Goal: Information Seeking & Learning: Learn about a topic

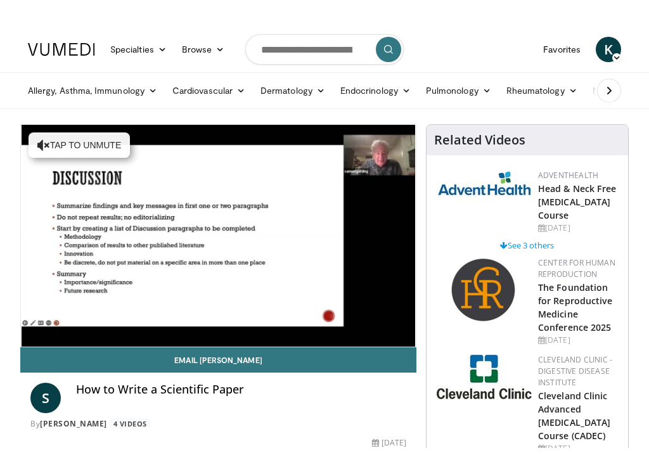
scroll to position [13, 0]
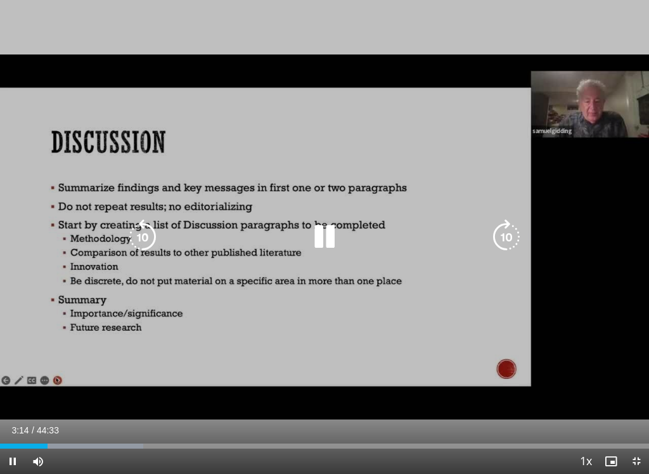
click at [562, 30] on div "10 seconds Tap to unmute" at bounding box center [324, 237] width 649 height 474
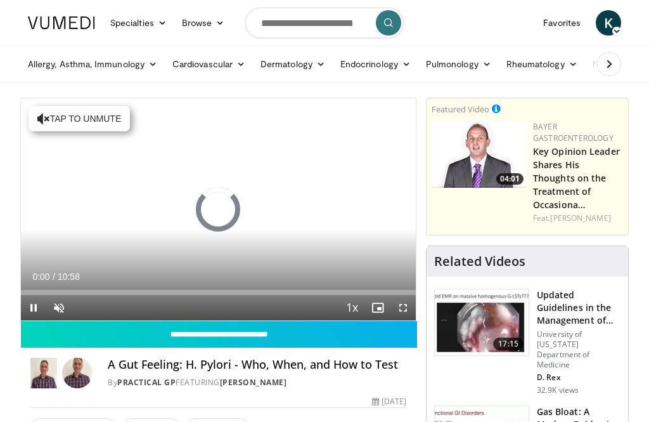
scroll to position [63, 0]
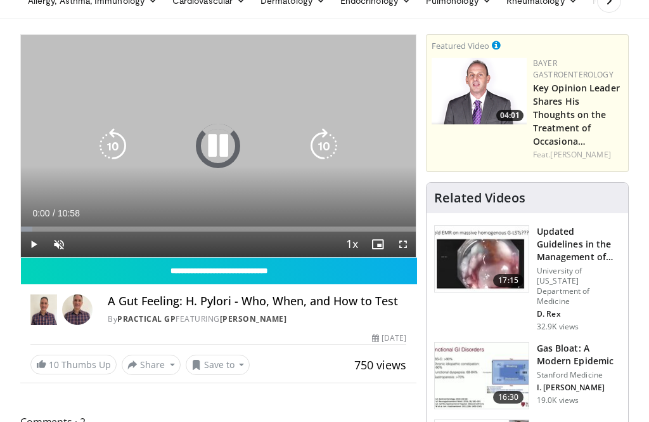
click at [81, 48] on div "10 seconds Tap to unmute" at bounding box center [218, 146] width 395 height 222
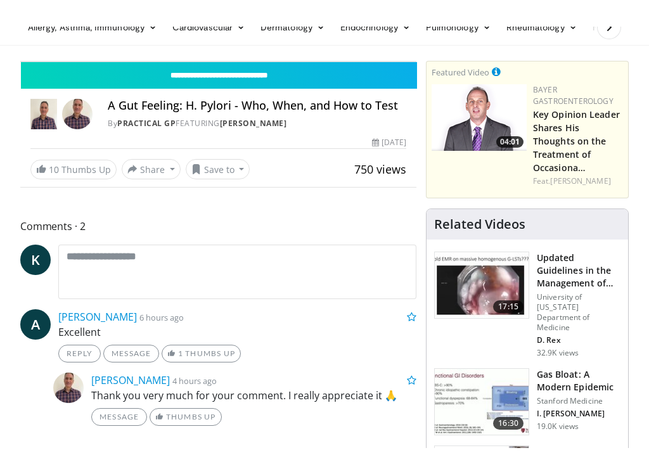
scroll to position [13, 0]
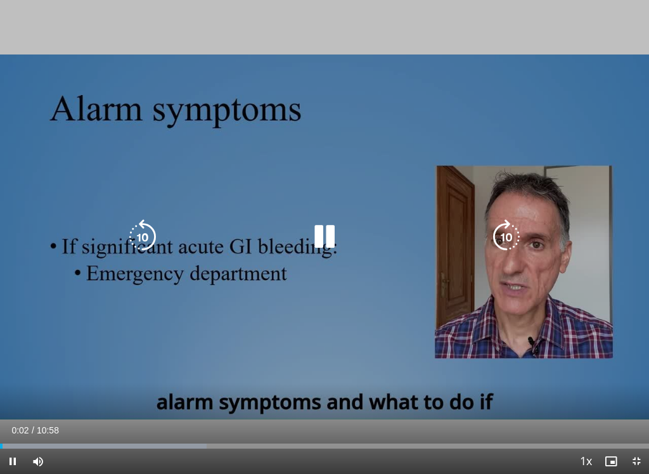
click at [504, 238] on icon "Video Player" at bounding box center [507, 237] width 36 height 36
click at [505, 234] on icon "Video Player" at bounding box center [507, 237] width 36 height 36
click at [512, 238] on icon "Video Player" at bounding box center [507, 237] width 36 height 36
click at [505, 237] on icon "Video Player" at bounding box center [507, 237] width 36 height 36
click at [146, 236] on icon "Video Player" at bounding box center [143, 237] width 36 height 36
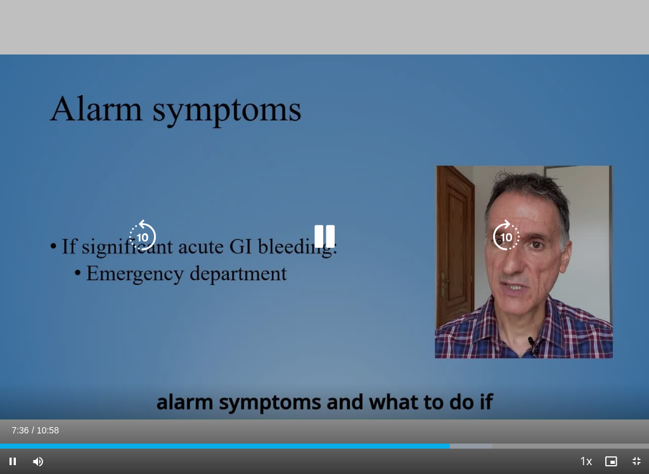
click at [347, 268] on div "10 seconds Tap to unmute" at bounding box center [324, 237] width 649 height 474
click at [325, 245] on icon "Video Player" at bounding box center [325, 237] width 36 height 36
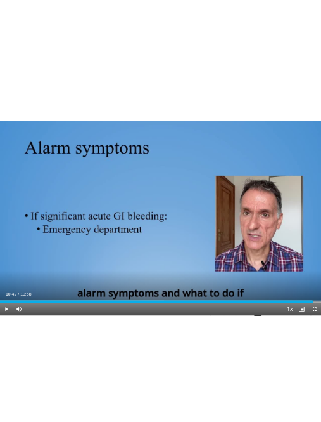
scroll to position [0, 0]
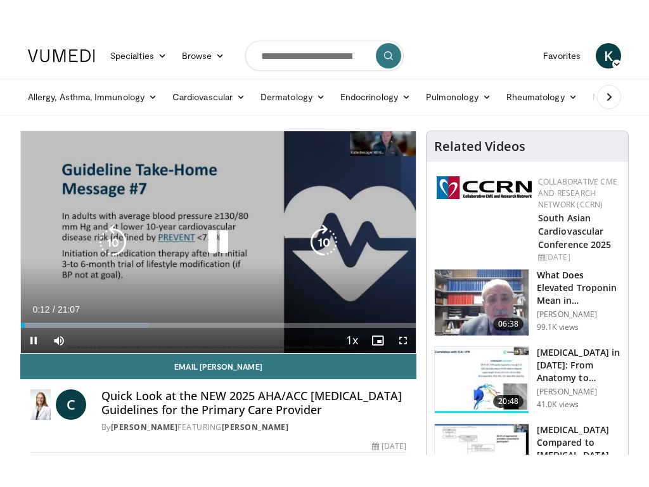
scroll to position [13, 0]
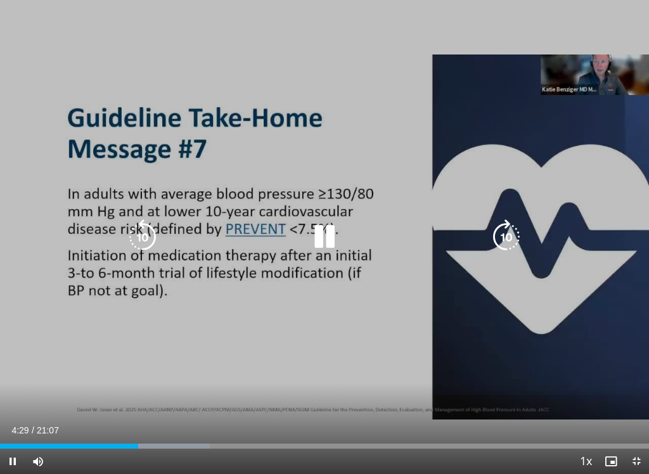
click at [328, 243] on icon "Video Player" at bounding box center [325, 237] width 36 height 36
click at [312, 246] on icon "Video Player" at bounding box center [325, 237] width 36 height 36
click at [145, 231] on icon "Video Player" at bounding box center [143, 237] width 36 height 36
click at [322, 240] on icon "Video Player" at bounding box center [325, 237] width 36 height 36
click at [323, 237] on icon "Video Player" at bounding box center [325, 237] width 36 height 36
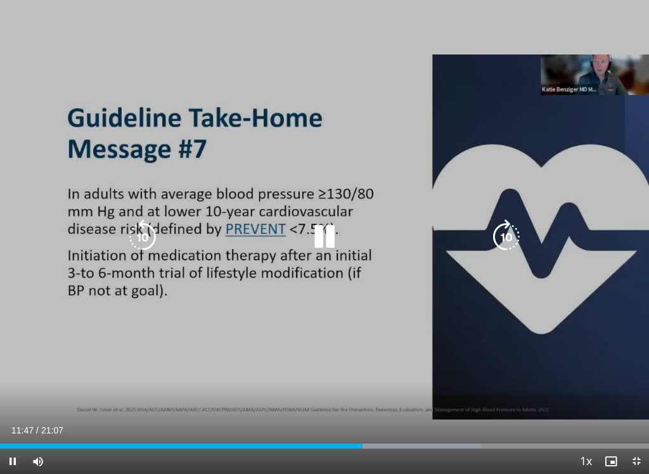
click at [322, 240] on icon "Video Player" at bounding box center [325, 237] width 36 height 36
click at [322, 237] on icon "Video Player" at bounding box center [325, 237] width 36 height 36
click at [320, 243] on icon "Video Player" at bounding box center [325, 237] width 36 height 36
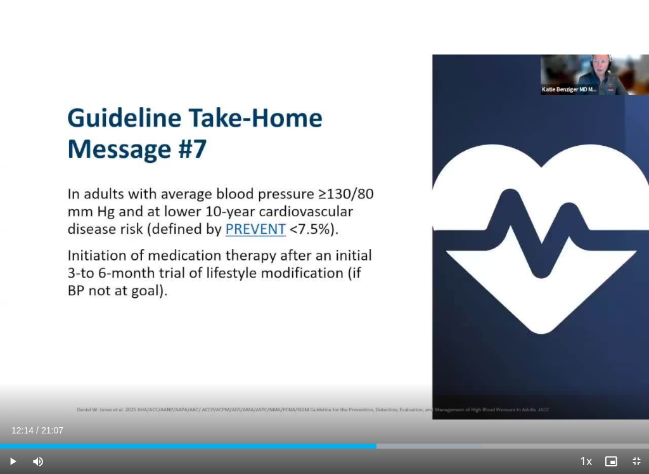
click at [585, 167] on div "10 seconds Tap to unmute" at bounding box center [324, 237] width 649 height 474
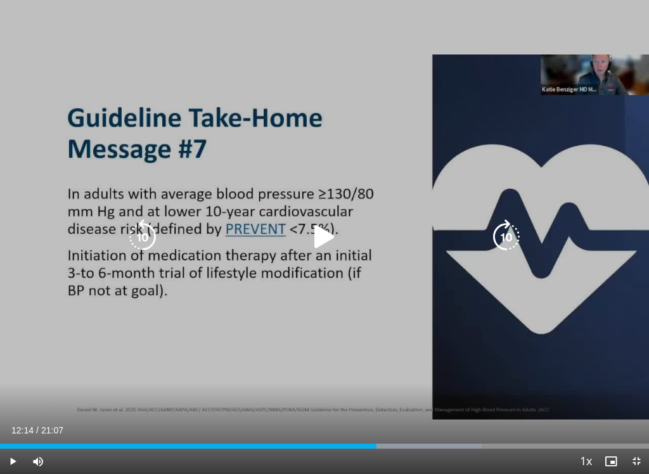
click at [313, 240] on icon "Video Player" at bounding box center [325, 237] width 36 height 36
click at [327, 240] on icon "Video Player" at bounding box center [325, 237] width 36 height 36
click at [145, 243] on icon "Video Player" at bounding box center [143, 237] width 36 height 36
click at [147, 242] on icon "Video Player" at bounding box center [143, 237] width 36 height 36
click at [146, 235] on icon "Video Player" at bounding box center [143, 237] width 36 height 36
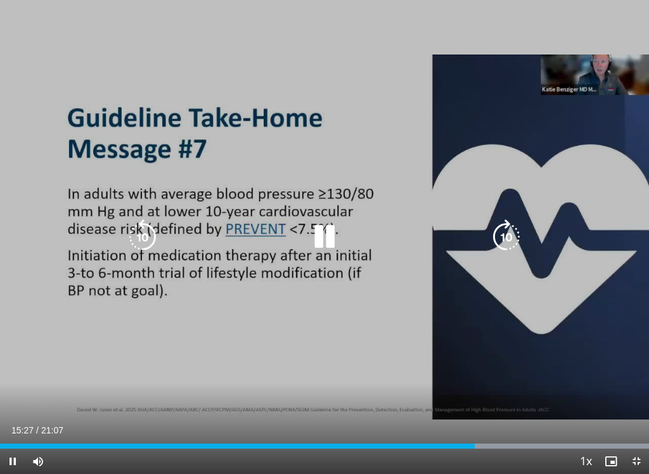
click at [153, 221] on icon "Video Player" at bounding box center [143, 237] width 36 height 36
click at [146, 234] on icon "Video Player" at bounding box center [143, 237] width 36 height 36
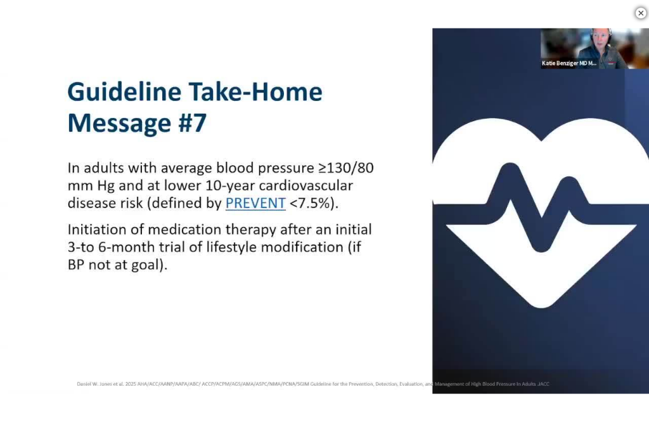
scroll to position [268, 0]
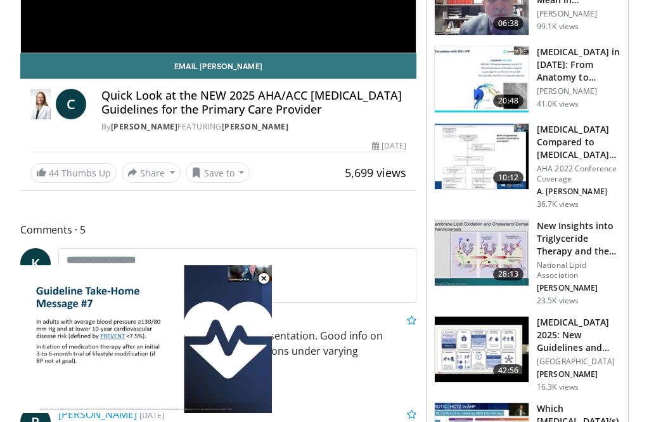
click at [42, 175] on link "44 Thumbs Up" at bounding box center [73, 173] width 86 height 20
click at [219, 183] on button "Save to" at bounding box center [218, 172] width 65 height 20
click at [216, 205] on span "Add to Favorites" at bounding box center [241, 200] width 78 height 14
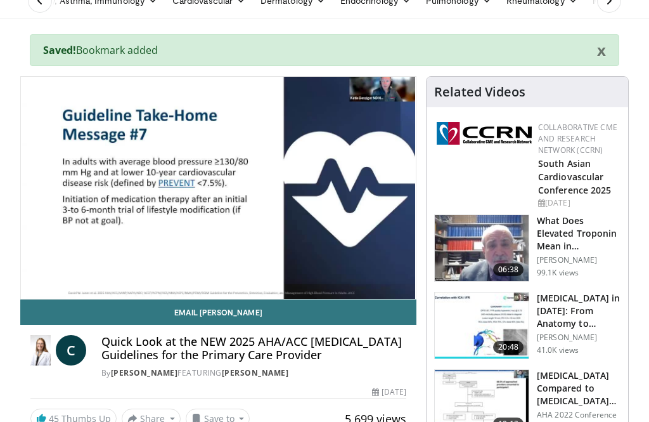
scroll to position [0, 0]
